Goal: Information Seeking & Learning: Check status

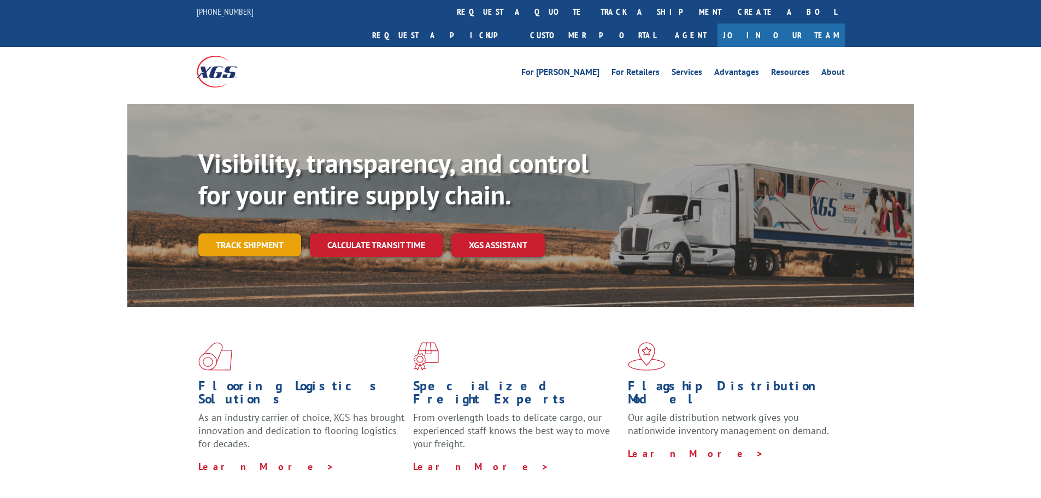
click at [257, 233] on link "Track shipment" at bounding box center [249, 244] width 103 height 23
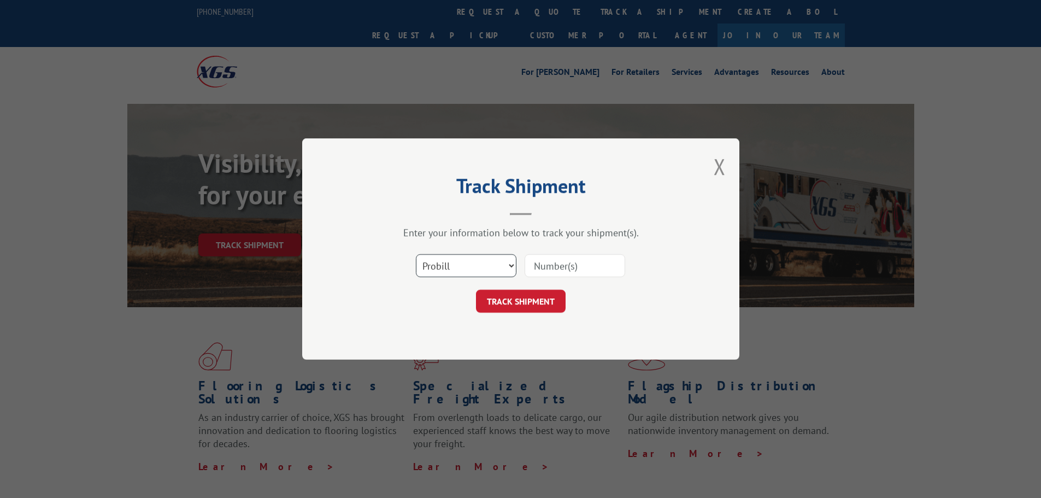
click at [509, 263] on select "Select category... Probill BOL PO" at bounding box center [466, 265] width 101 height 23
select select "bol"
click at [416, 254] on select "Select category... Probill BOL PO" at bounding box center [466, 265] width 101 height 23
click at [543, 268] on input at bounding box center [575, 265] width 101 height 23
paste input "471158"
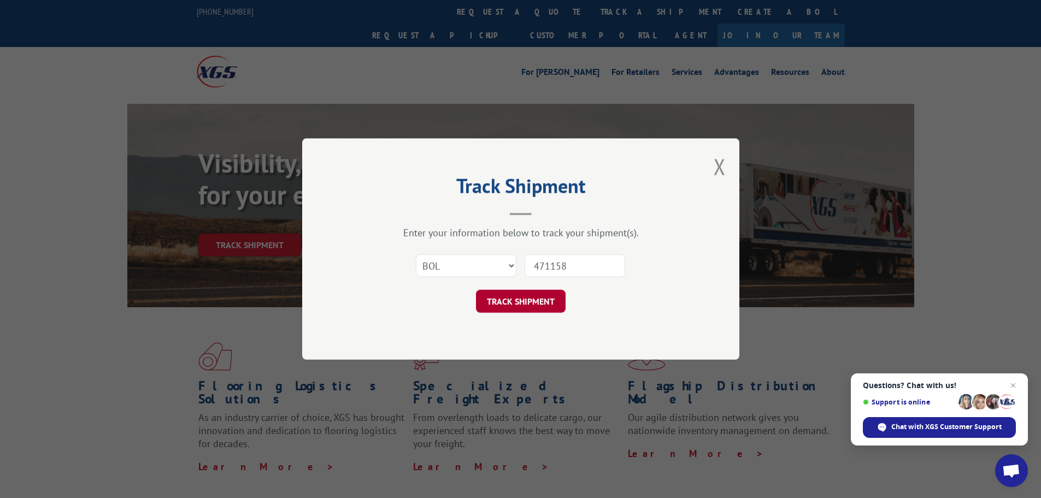
type input "471158"
click at [515, 308] on button "TRACK SHIPMENT" at bounding box center [521, 301] width 90 height 23
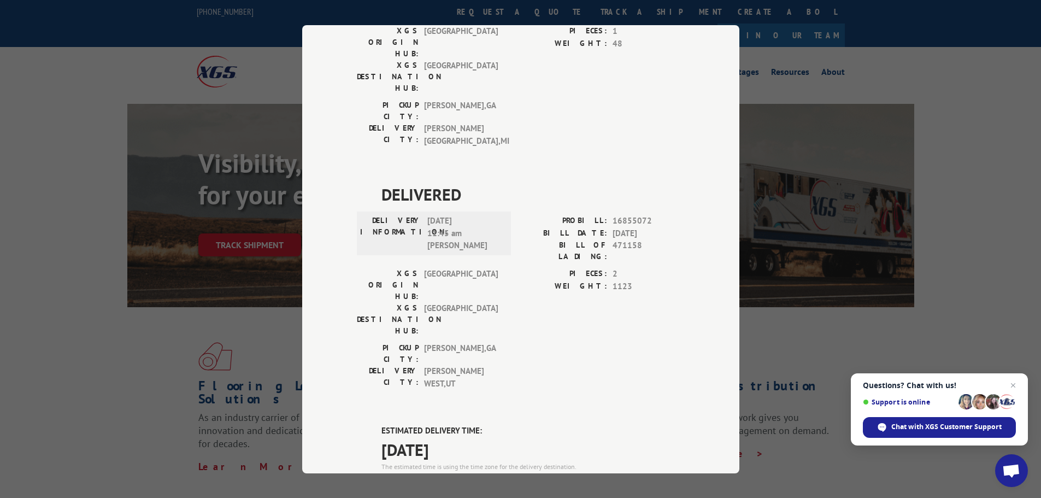
scroll to position [710, 0]
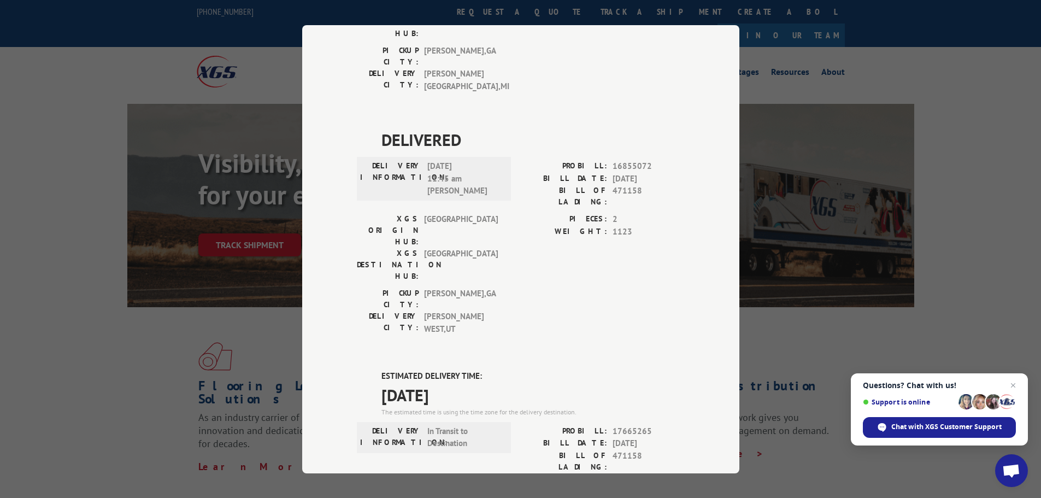
click at [624, 425] on span "17665265" at bounding box center [649, 431] width 72 height 13
copy span "17665265"
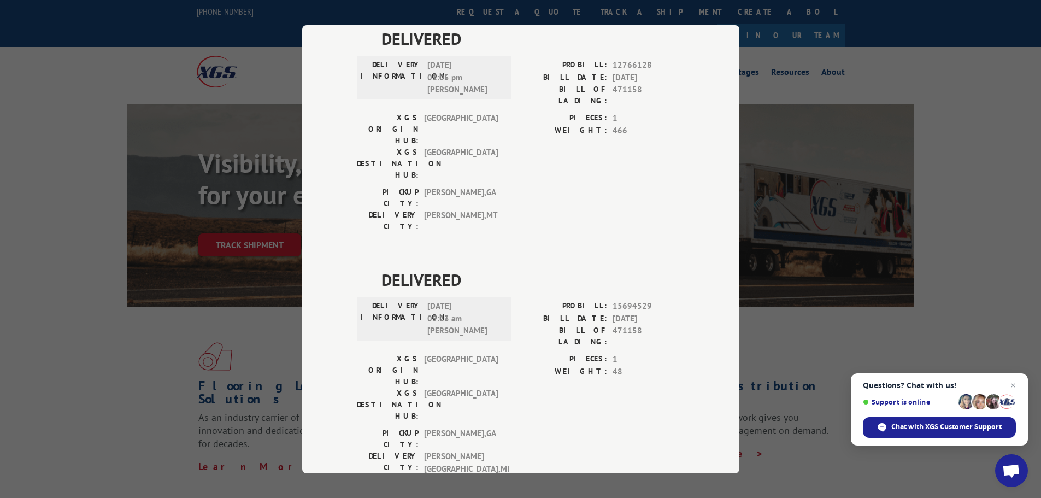
scroll to position [0, 0]
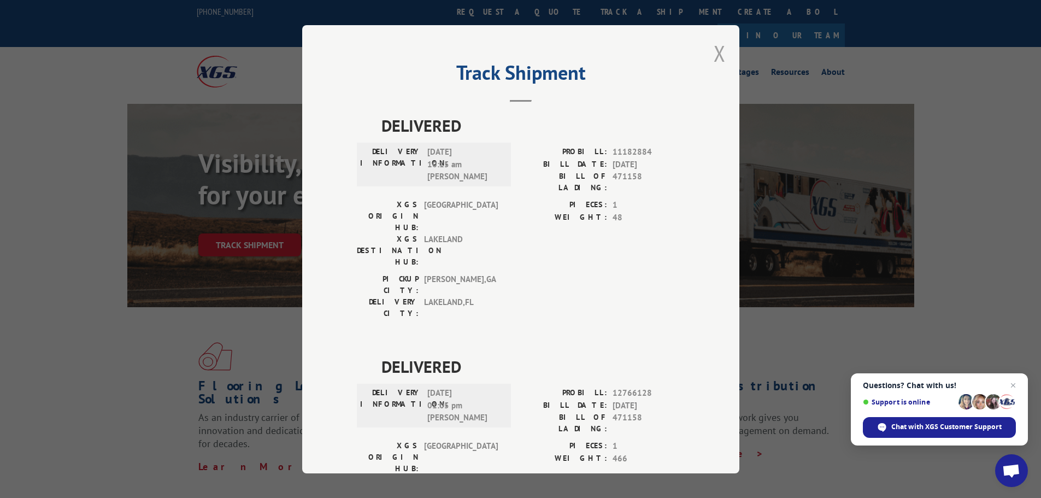
click at [716, 55] on button "Close modal" at bounding box center [720, 53] width 12 height 29
